Goal: Navigation & Orientation: Go to known website

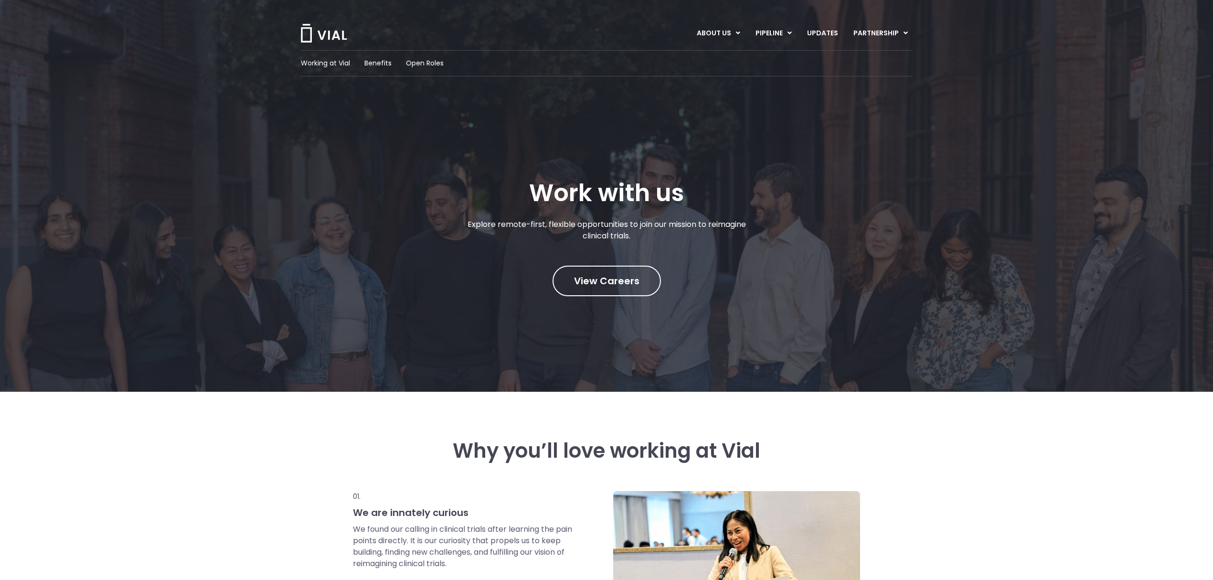
click at [323, 31] on img at bounding box center [324, 33] width 48 height 19
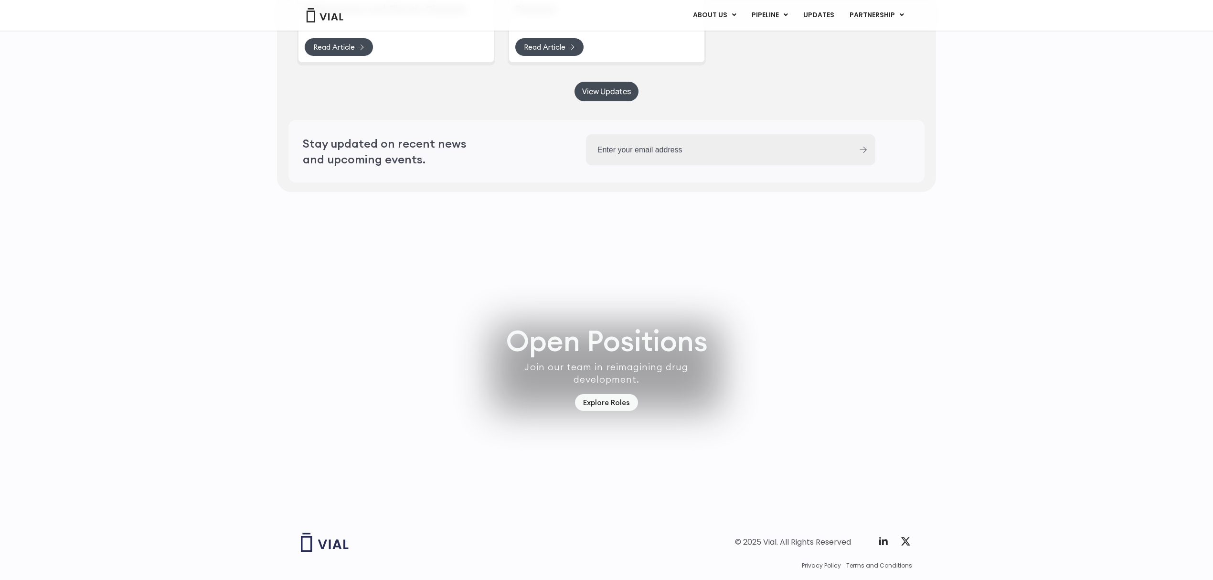
scroll to position [2590, 0]
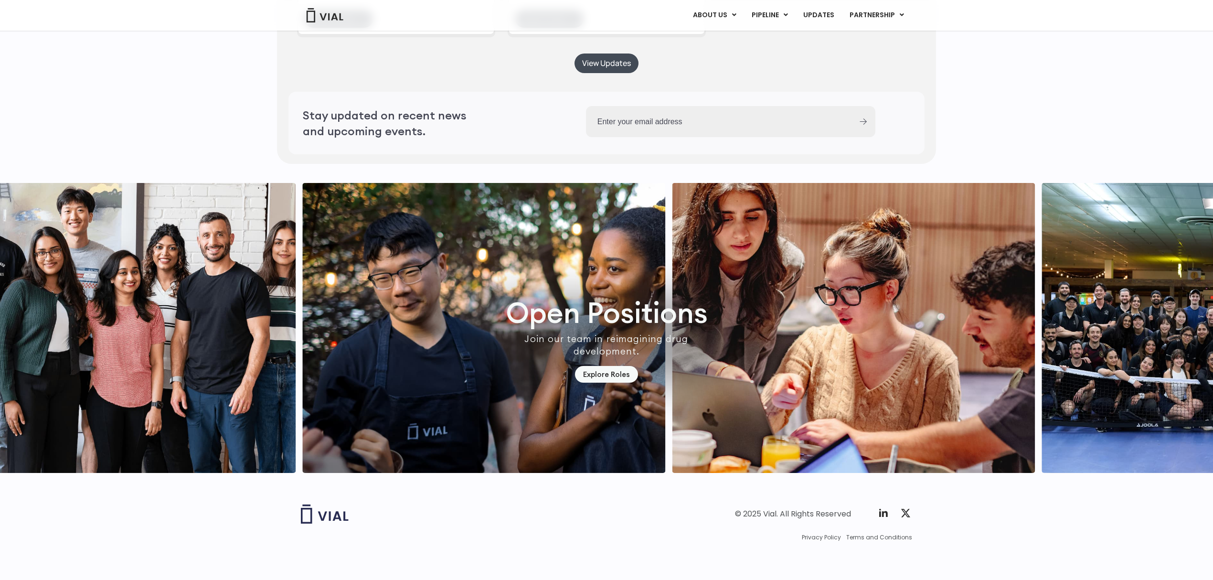
click at [598, 384] on img "1 / 7" at bounding box center [483, 328] width 363 height 290
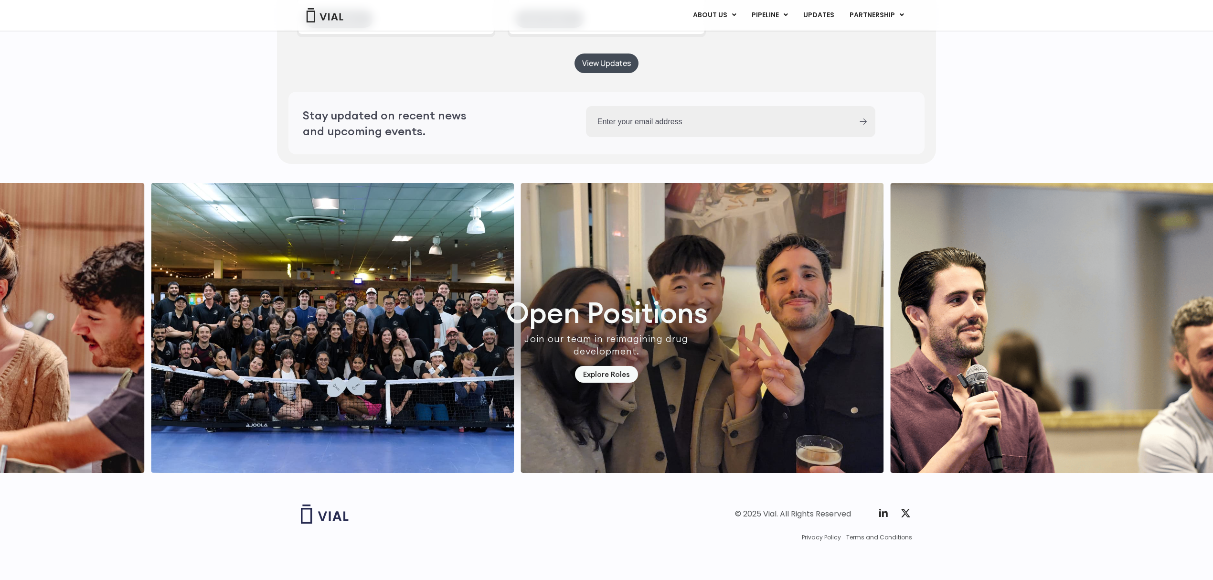
click at [585, 370] on div "Open Positions Join our team in reimagining drug development. Explore Roles" at bounding box center [606, 328] width 1213 height 290
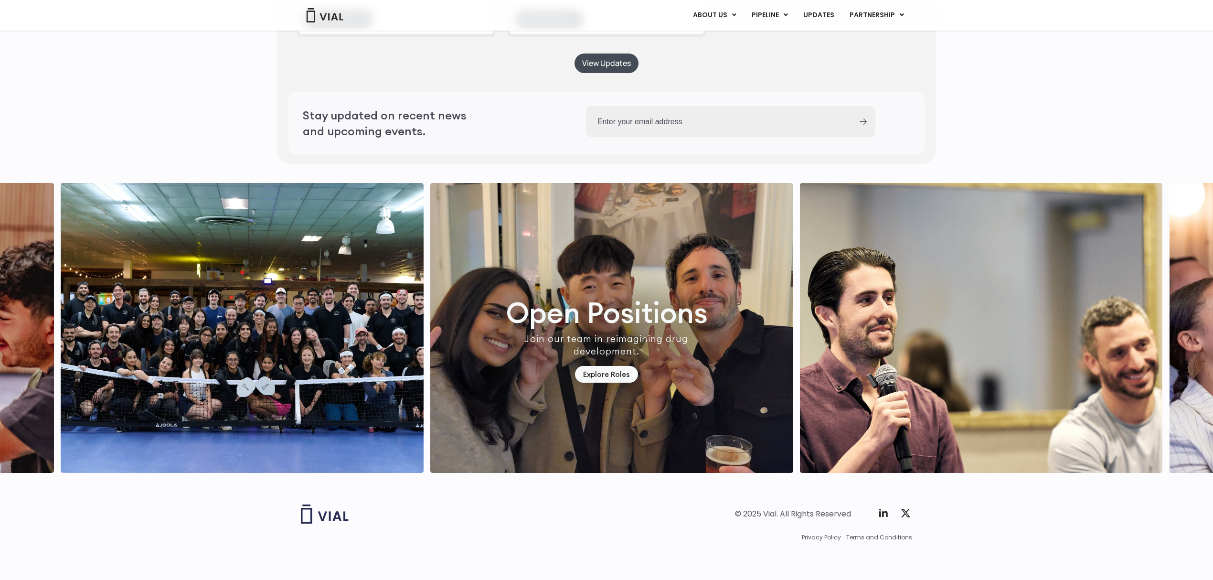
click at [623, 370] on div "Open Positions Join our team in reimagining drug development. Explore Roles" at bounding box center [606, 328] width 1213 height 290
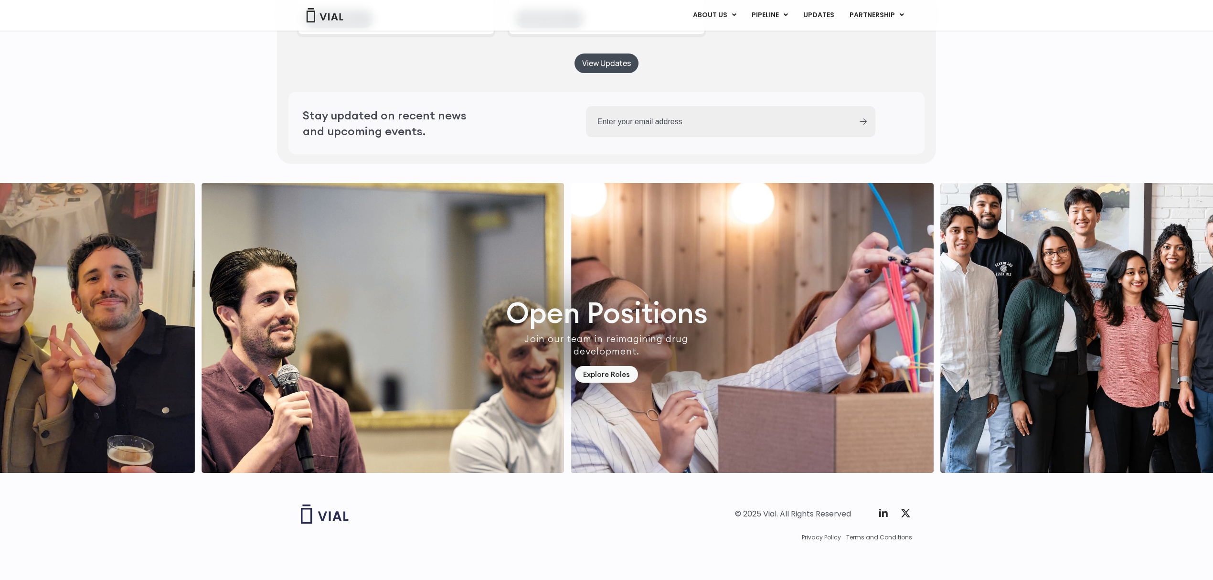
click at [759, 386] on img "6 / 7" at bounding box center [752, 328] width 363 height 290
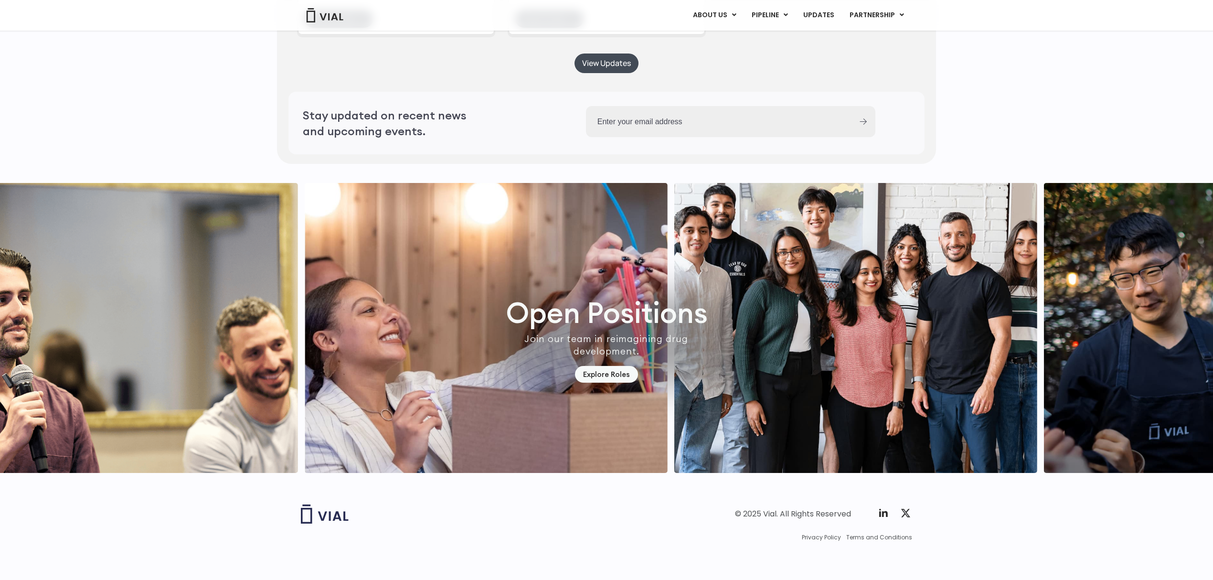
click at [666, 371] on img "6 / 7" at bounding box center [486, 328] width 363 height 290
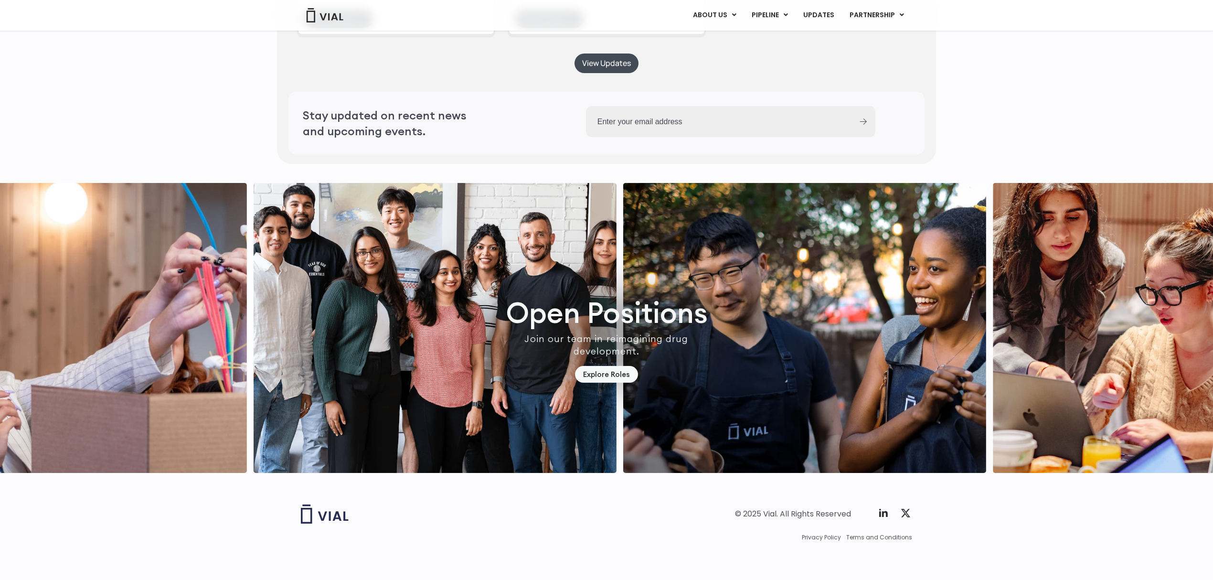
click at [590, 394] on img "7 / 7" at bounding box center [435, 328] width 363 height 290
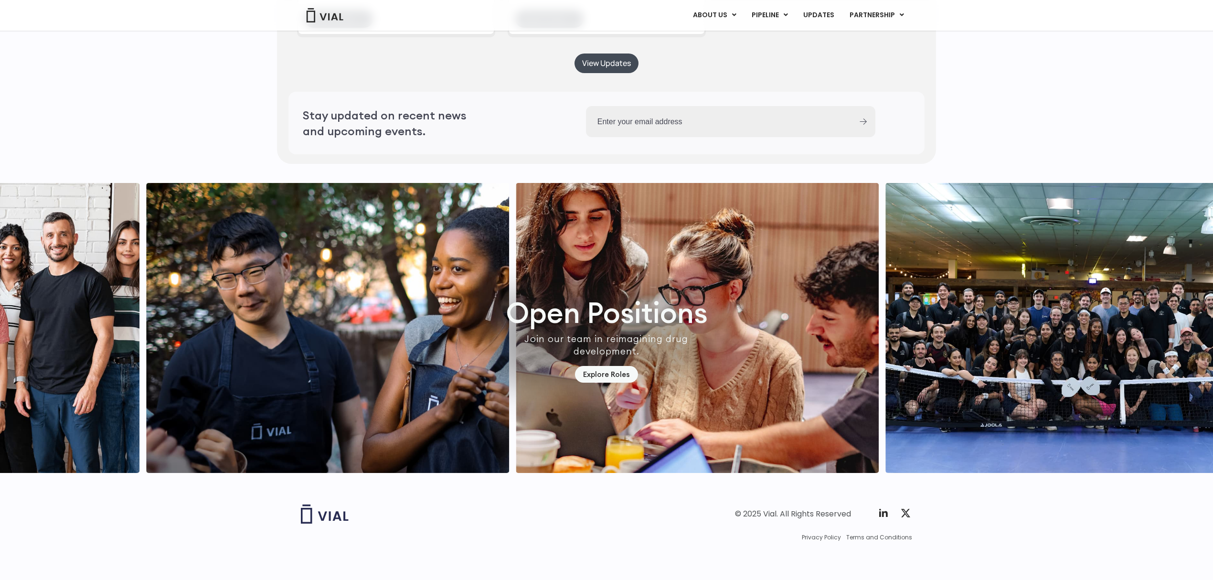
click at [562, 379] on img "2 / 7" at bounding box center [697, 328] width 363 height 290
